Goal: Find specific page/section: Find specific page/section

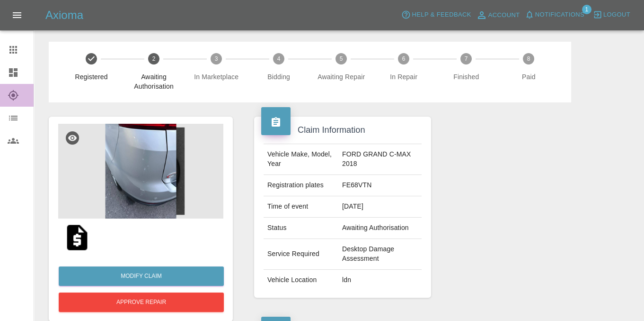
click at [10, 85] on link "Explorer" at bounding box center [17, 95] width 34 height 23
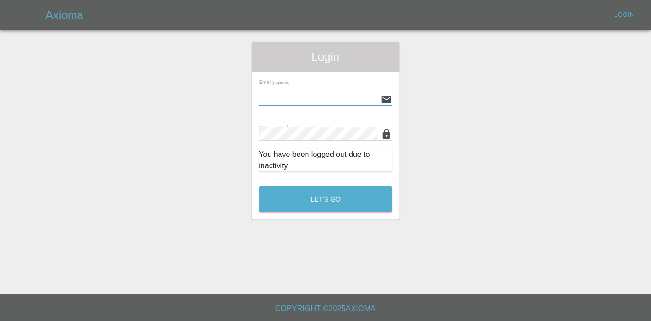
click at [280, 94] on input "text" at bounding box center [318, 99] width 118 height 14
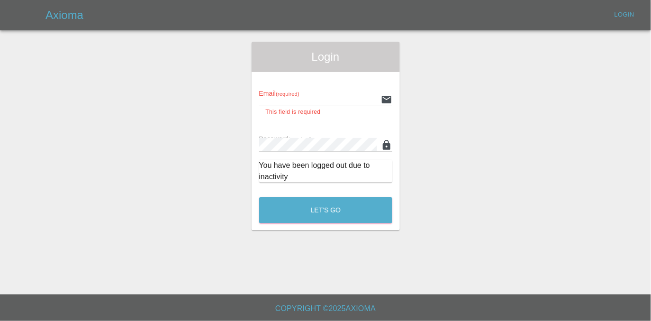
type input "[EMAIL_ADDRESS][DOMAIN_NAME]"
click at [259, 197] on button "Let's Go" at bounding box center [325, 210] width 133 height 26
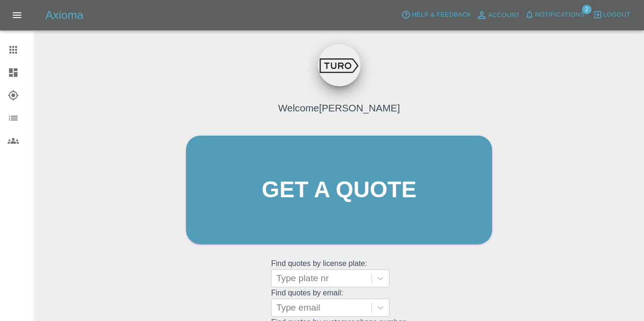
click at [15, 94] on icon at bounding box center [13, 94] width 11 height 11
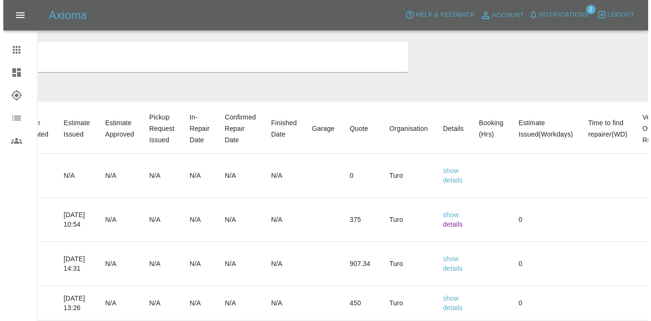
scroll to position [0, 232]
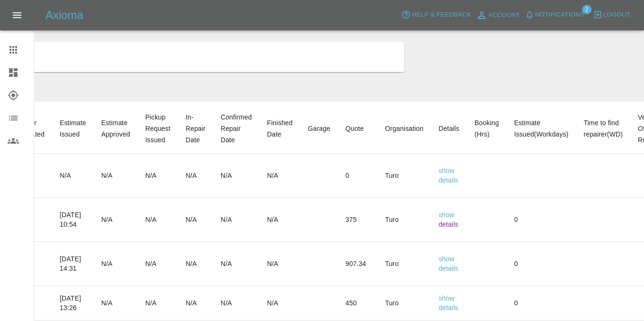
click at [459, 222] on link "details" at bounding box center [449, 224] width 20 height 8
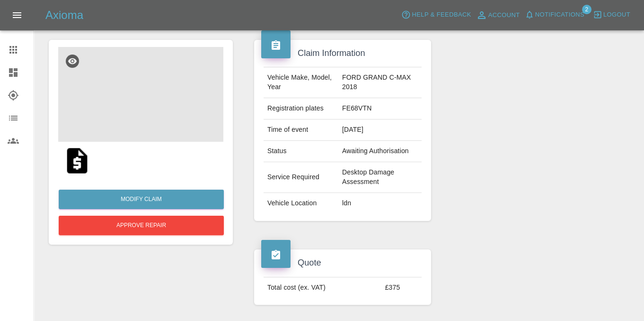
scroll to position [401, 0]
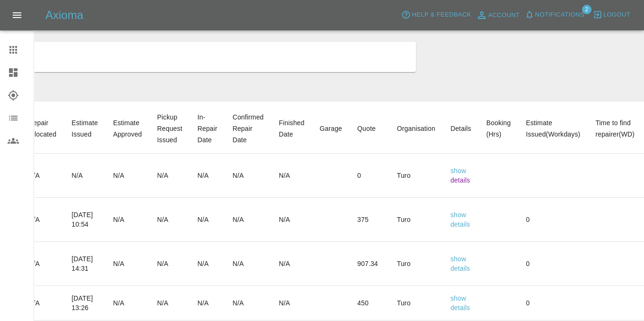
scroll to position [0, 221]
click at [470, 181] on link "details" at bounding box center [460, 180] width 20 height 8
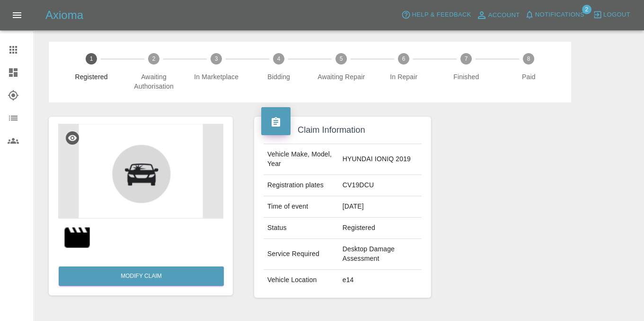
click at [118, 174] on img at bounding box center [140, 171] width 165 height 95
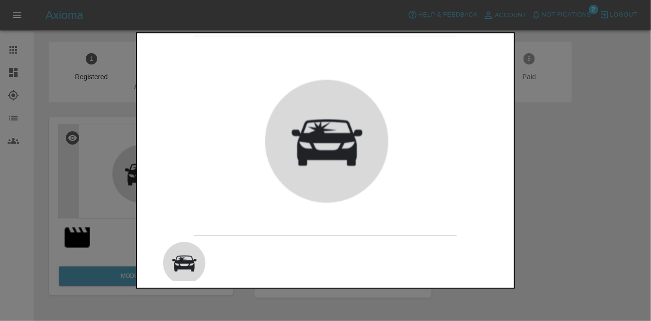
drag, startPoint x: 554, startPoint y: 166, endPoint x: 472, endPoint y: 161, distance: 82.5
click at [554, 166] on div at bounding box center [325, 160] width 651 height 321
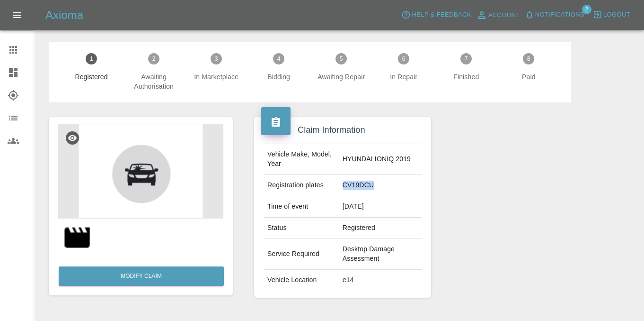
copy td "CV19DCU"
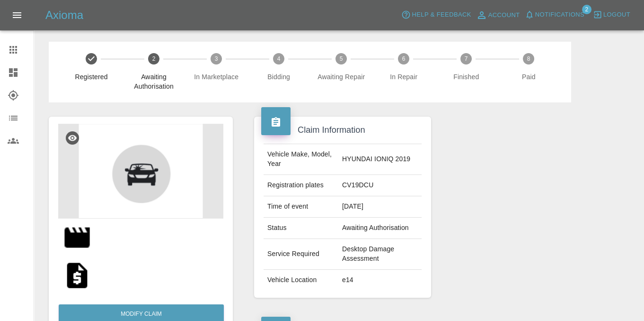
click at [76, 271] on img at bounding box center [77, 275] width 30 height 30
click at [7, 54] on link "Claims" at bounding box center [17, 49] width 34 height 23
